Goal: Register for event/course

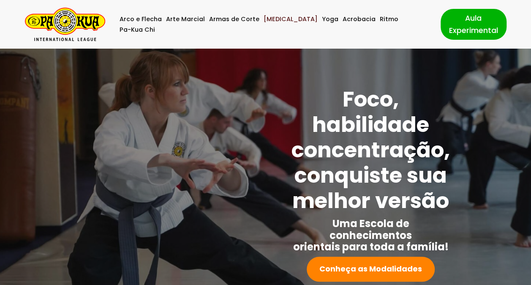
click at [281, 24] on link "[MEDICAL_DATA]" at bounding box center [291, 19] width 54 height 11
click at [155, 26] on link "Pa-Kua Chi" at bounding box center [137, 30] width 35 height 11
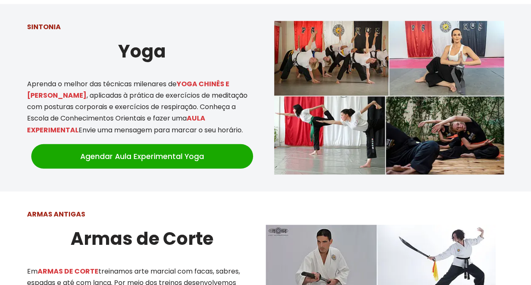
scroll to position [886, 0]
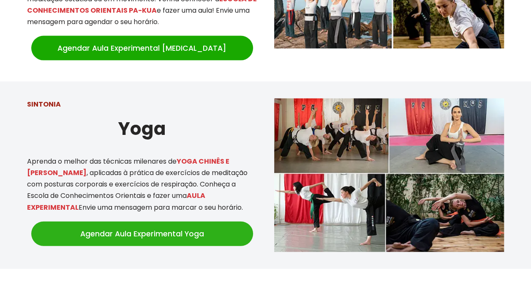
click at [154, 226] on link "Agendar Aula Experimental Yoga" at bounding box center [142, 233] width 222 height 25
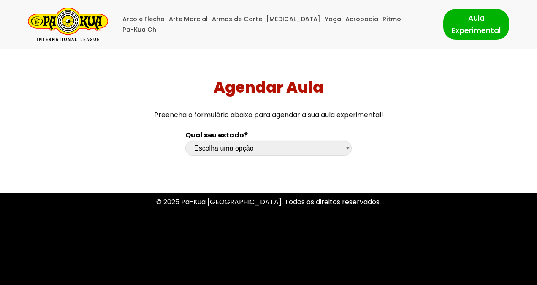
click at [346, 147] on select "Escolha uma opção Rio Grande do Sul Santa Catarina Paraná São Paulo Rio de Jane…" at bounding box center [268, 148] width 166 height 15
select select "sp"
click at [185, 141] on select "Escolha uma opção Rio Grande do Sul Santa Catarina Paraná São Paulo Rio de Jane…" at bounding box center [268, 148] width 166 height 15
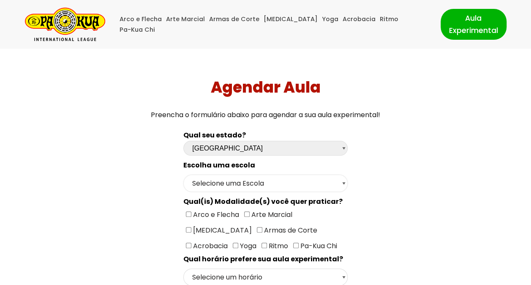
click at [295, 177] on select "Selecione uma Escola São Paulo - Escola Santa Cruz São Paulo - Escola Ana Rosa …" at bounding box center [265, 182] width 164 height 17
select select "São Paulo - Escola Santa Cruz"
click at [183, 174] on select "Selecione uma Escola São Paulo - Escola Santa Cruz São Paulo - Escola Ana Rosa …" at bounding box center [265, 182] width 164 height 17
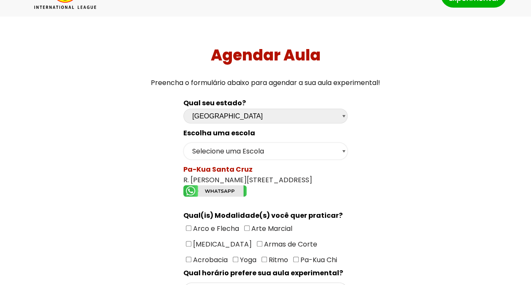
scroll to position [84, 0]
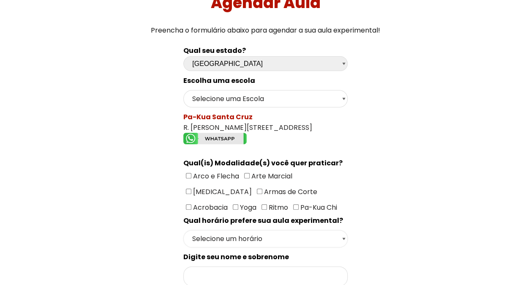
click at [334, 231] on select "Selecione um horário Manhã Tarde Noite" at bounding box center [265, 238] width 164 height 17
drag, startPoint x: 396, startPoint y: 184, endPoint x: 391, endPoint y: 184, distance: 4.6
click at [191, 188] on input"] "[MEDICAL_DATA]" at bounding box center [188, 190] width 5 height 5
checkbox input"] "true"
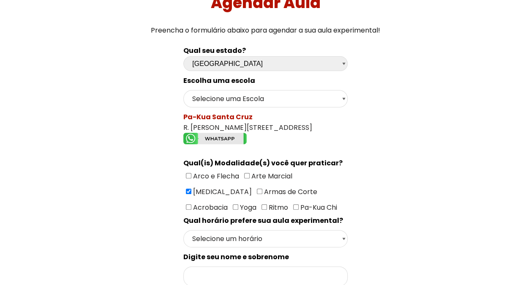
click at [238, 204] on input"] "Yoga" at bounding box center [235, 206] width 5 height 5
checkbox input"] "true"
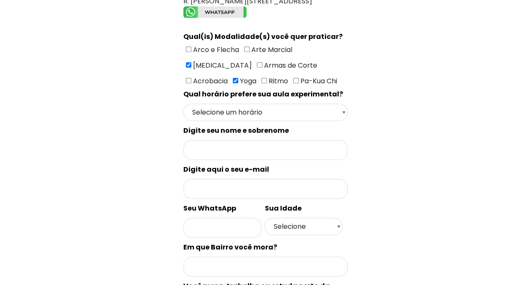
scroll to position [211, 0]
click at [309, 103] on select "Selecione um horário Manhã Tarde Noite" at bounding box center [265, 111] width 164 height 17
select select "Tarde"
click at [183, 103] on select "Selecione um horário Manhã Tarde Noite" at bounding box center [265, 111] width 164 height 17
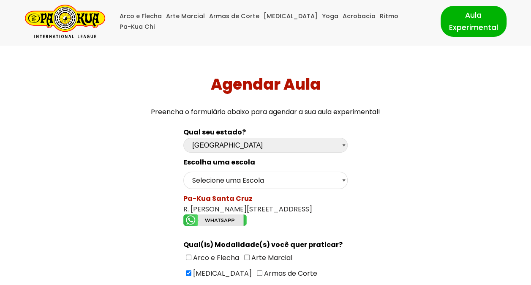
scroll to position [0, 0]
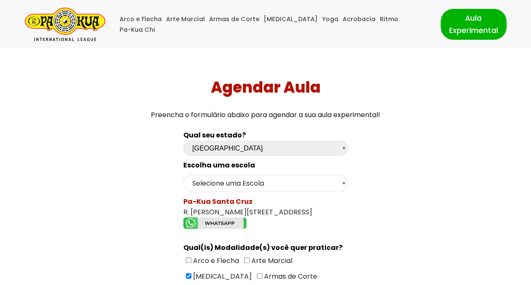
click at [63, 25] on img "Pa-Kua Brasil Uma Escola de conhecimentos orientais para toda a família. Foco, …" at bounding box center [65, 24] width 80 height 33
